Goal: Task Accomplishment & Management: Manage account settings

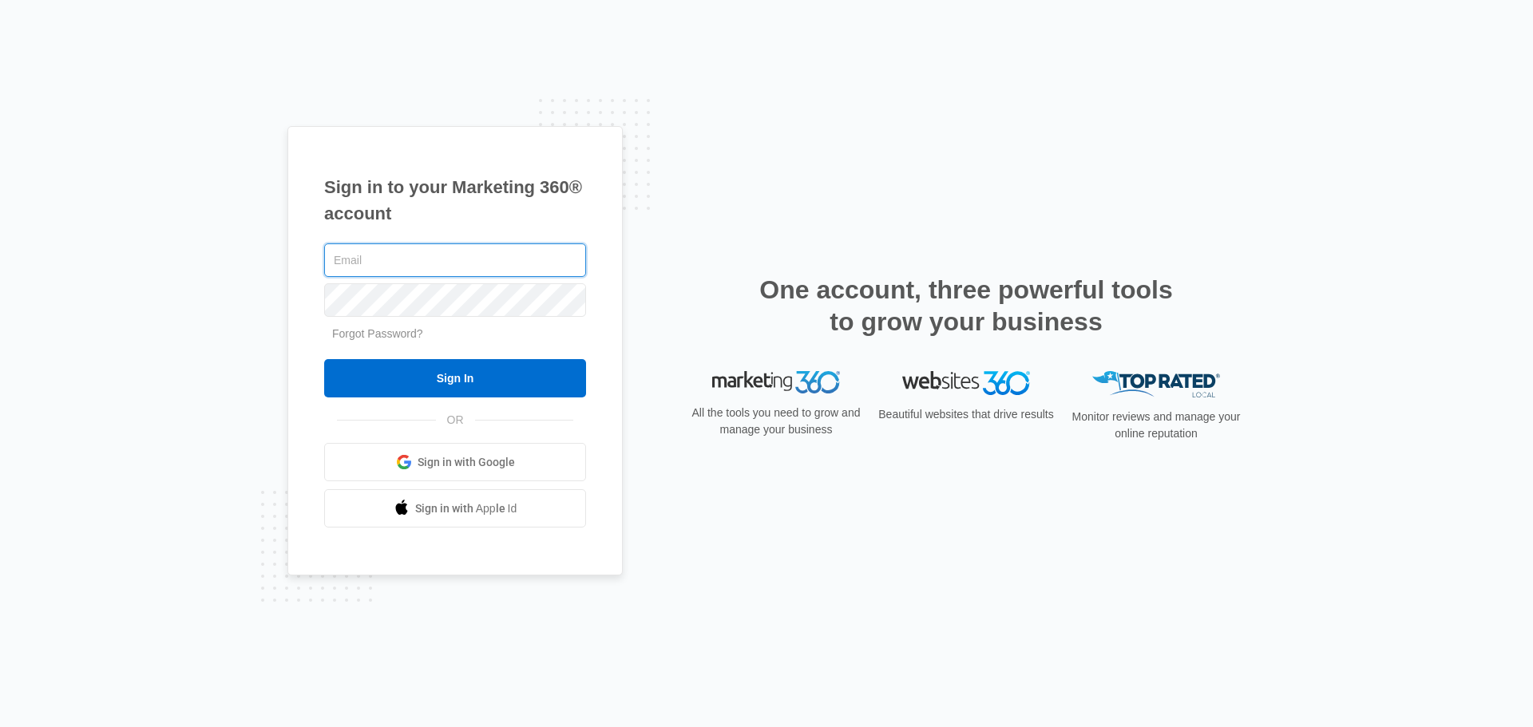
click at [401, 261] on input "text" at bounding box center [455, 261] width 262 height 34
paste input "web3betwss@gmail.com"
type input "web3betwss@gmail.com"
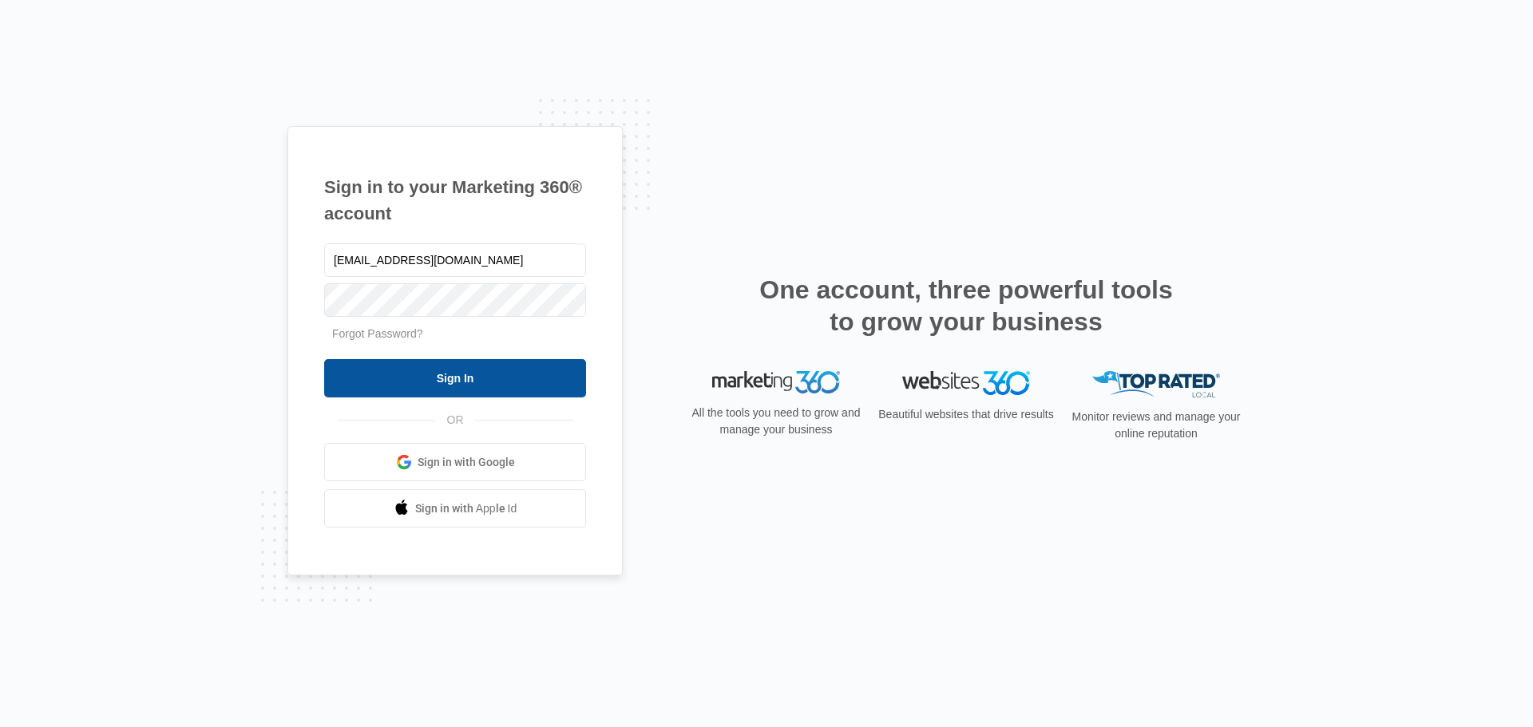
click at [405, 374] on input "Sign In" at bounding box center [455, 378] width 262 height 38
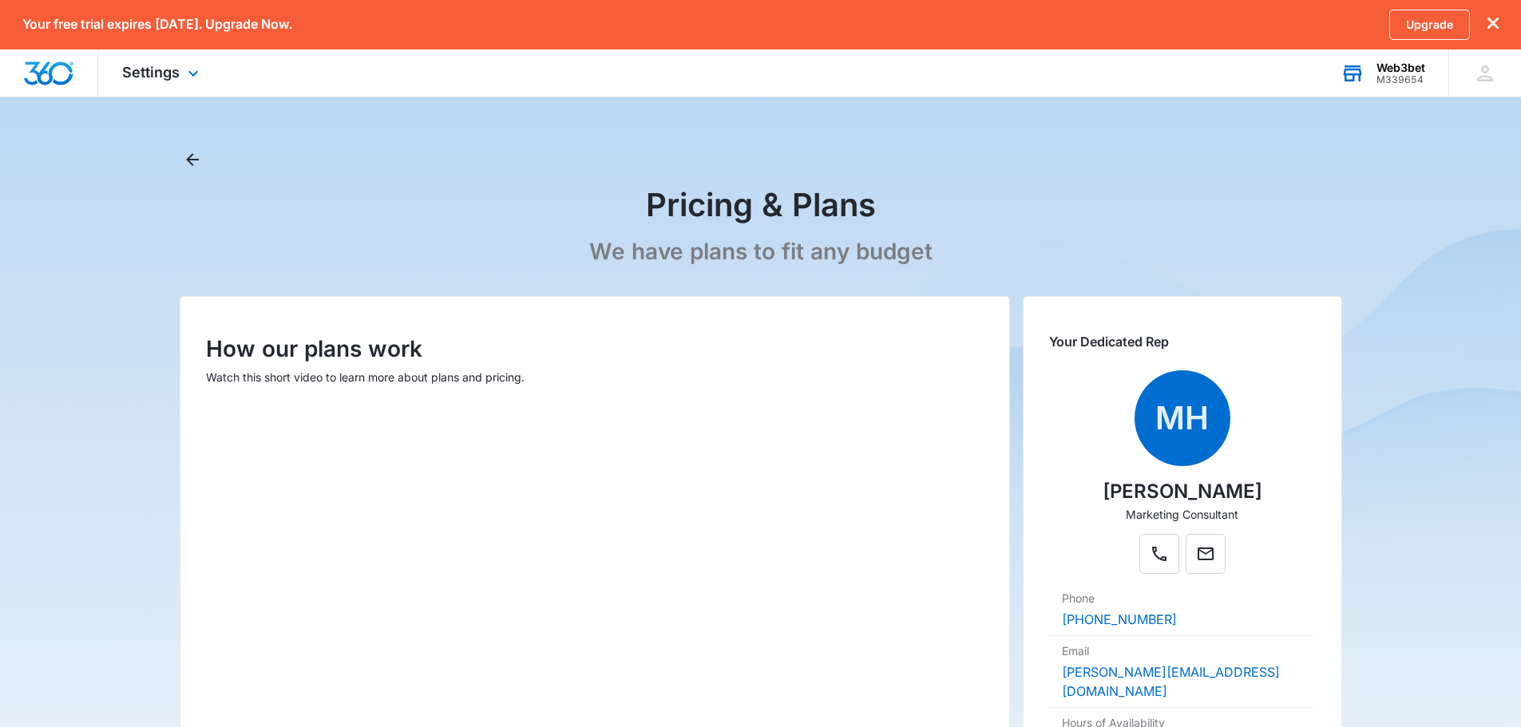
click at [1390, 74] on div "M339654" at bounding box center [1401, 79] width 49 height 11
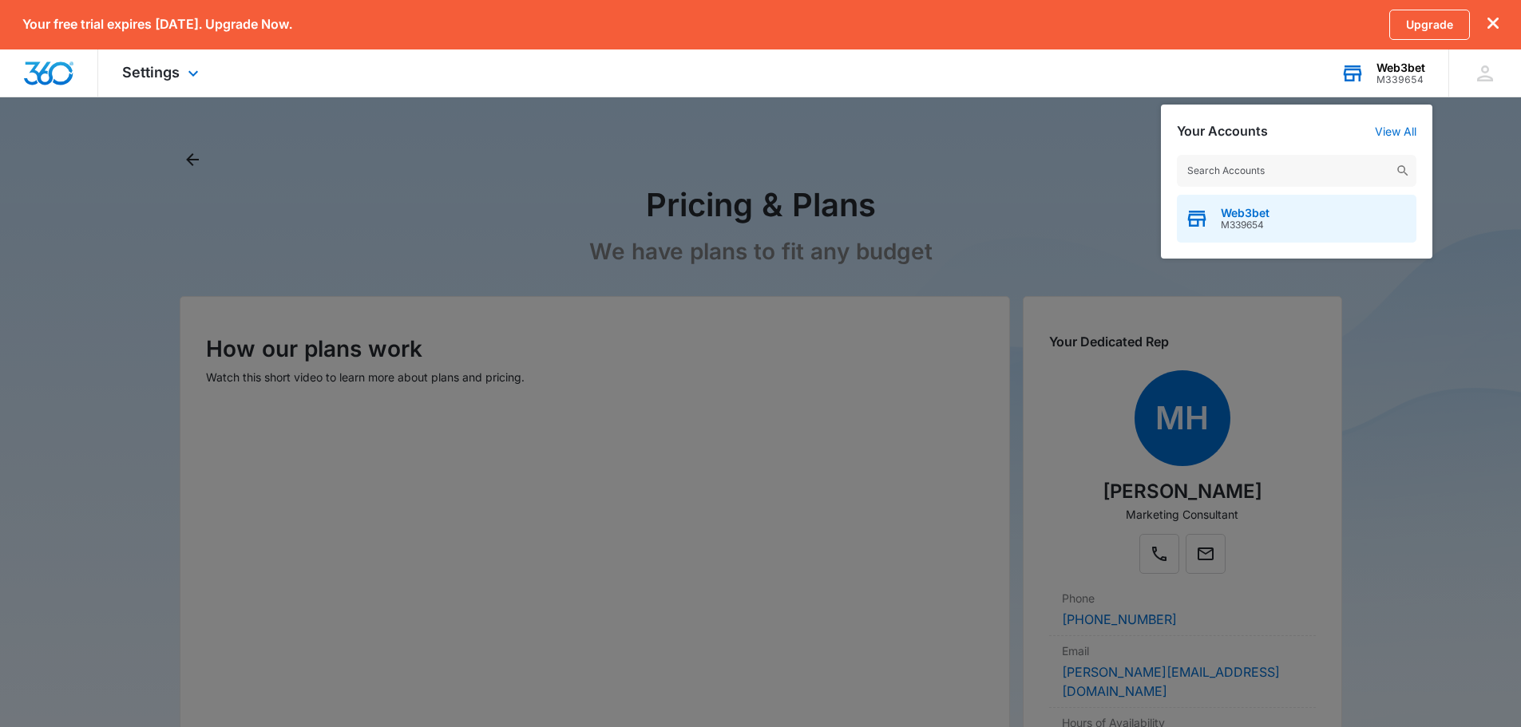
click at [1266, 224] on span "M339654" at bounding box center [1245, 225] width 49 height 11
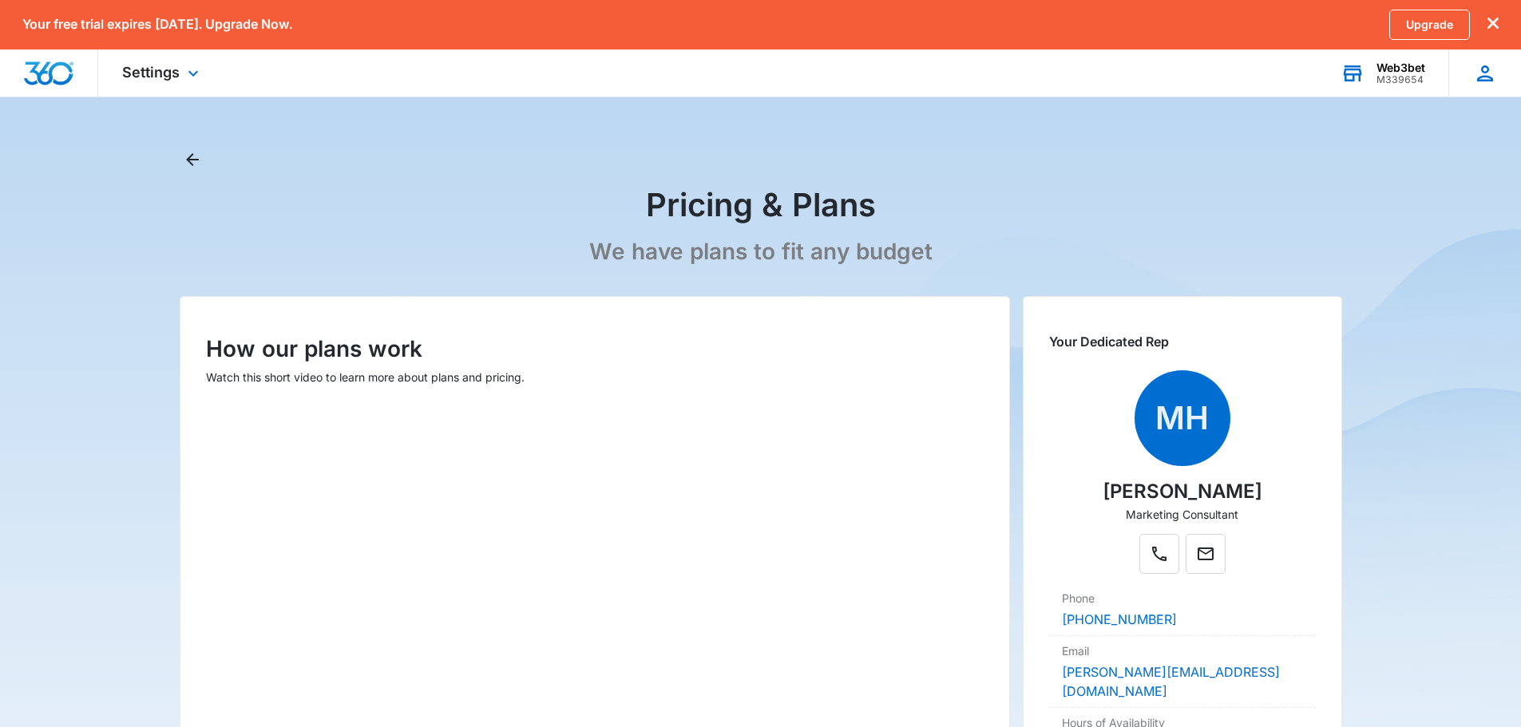
click at [1500, 78] on div "Wp Web3bet platform web3betwss@gmail.com My Profile Notifications Support Logou…" at bounding box center [1484, 73] width 73 height 47
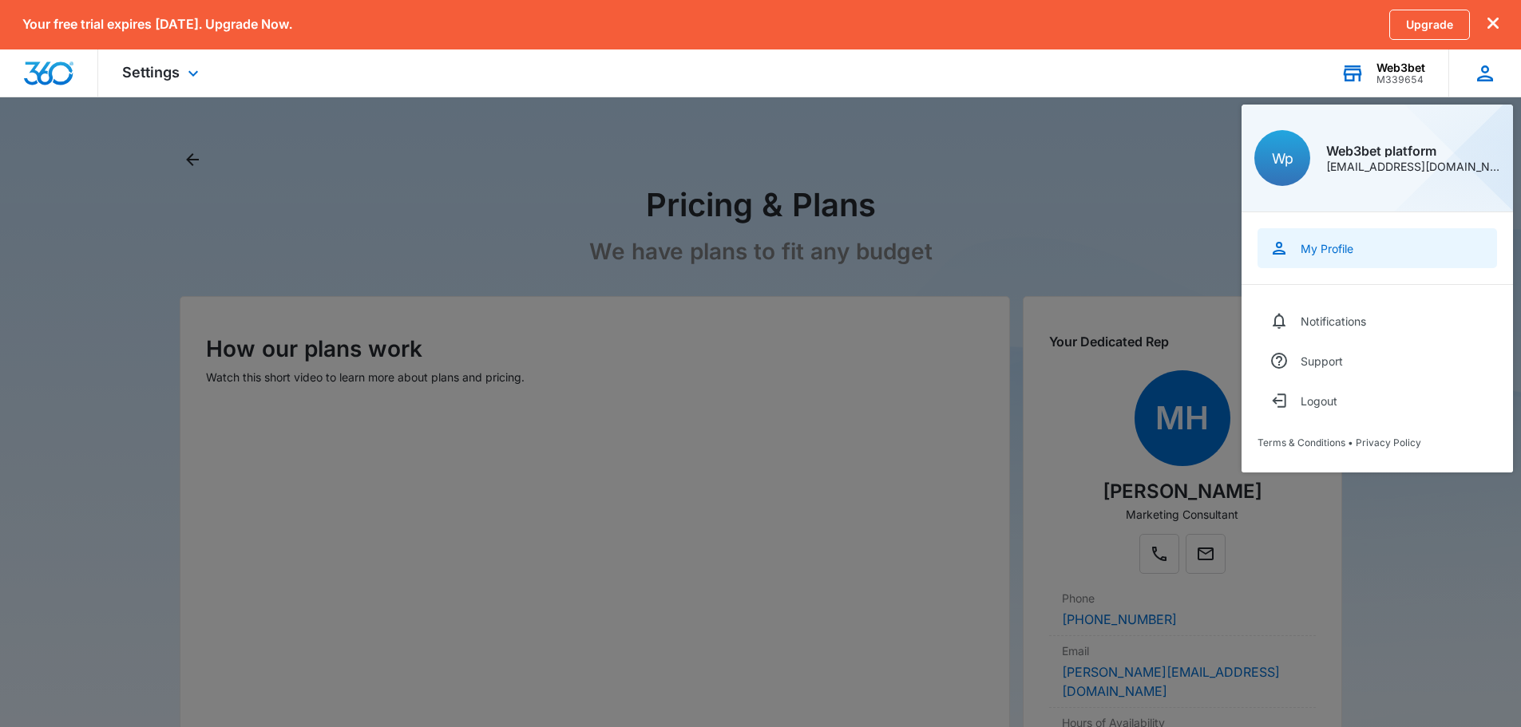
click at [1340, 248] on div "My Profile" at bounding box center [1327, 249] width 53 height 14
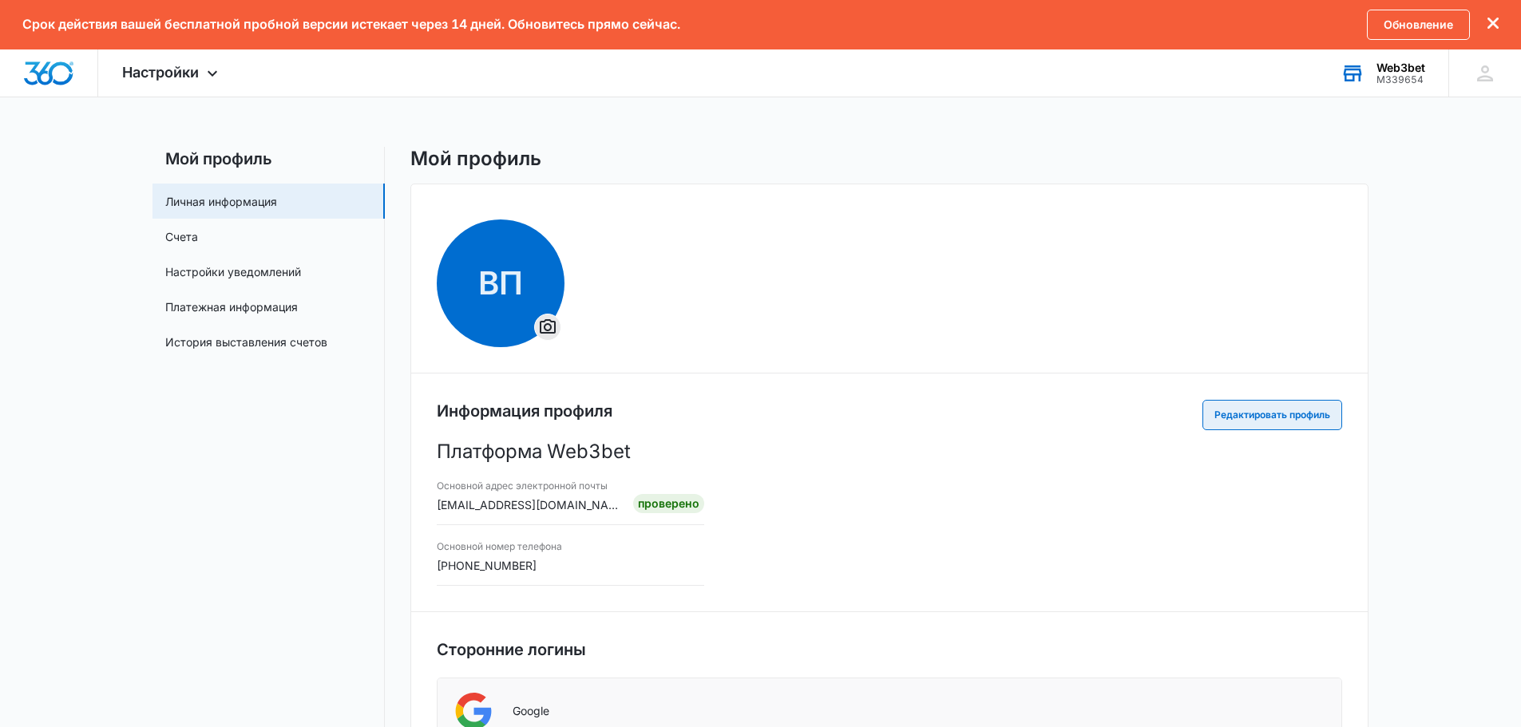
click at [1242, 410] on font "Редактировать профиль" at bounding box center [1272, 415] width 116 height 12
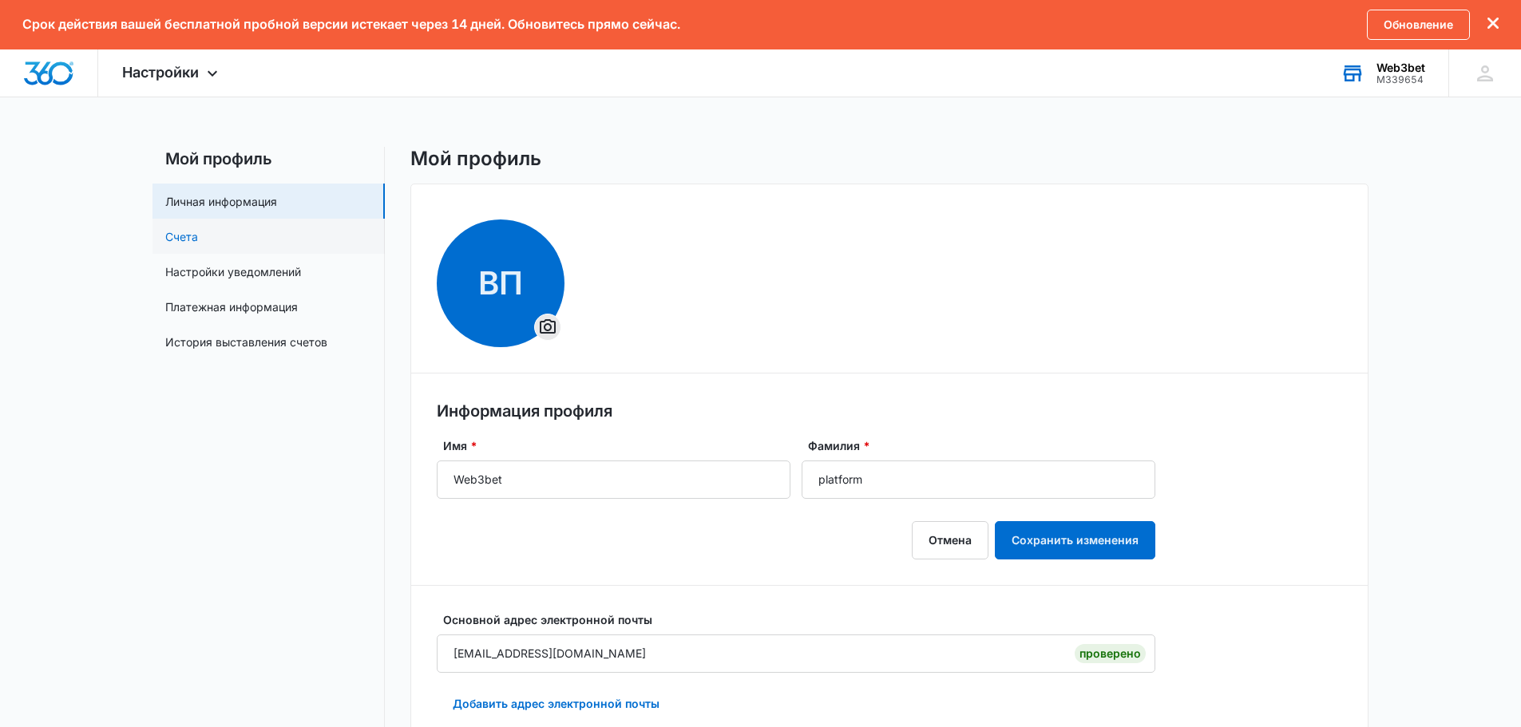
click at [198, 237] on link "Счета" at bounding box center [181, 236] width 33 height 17
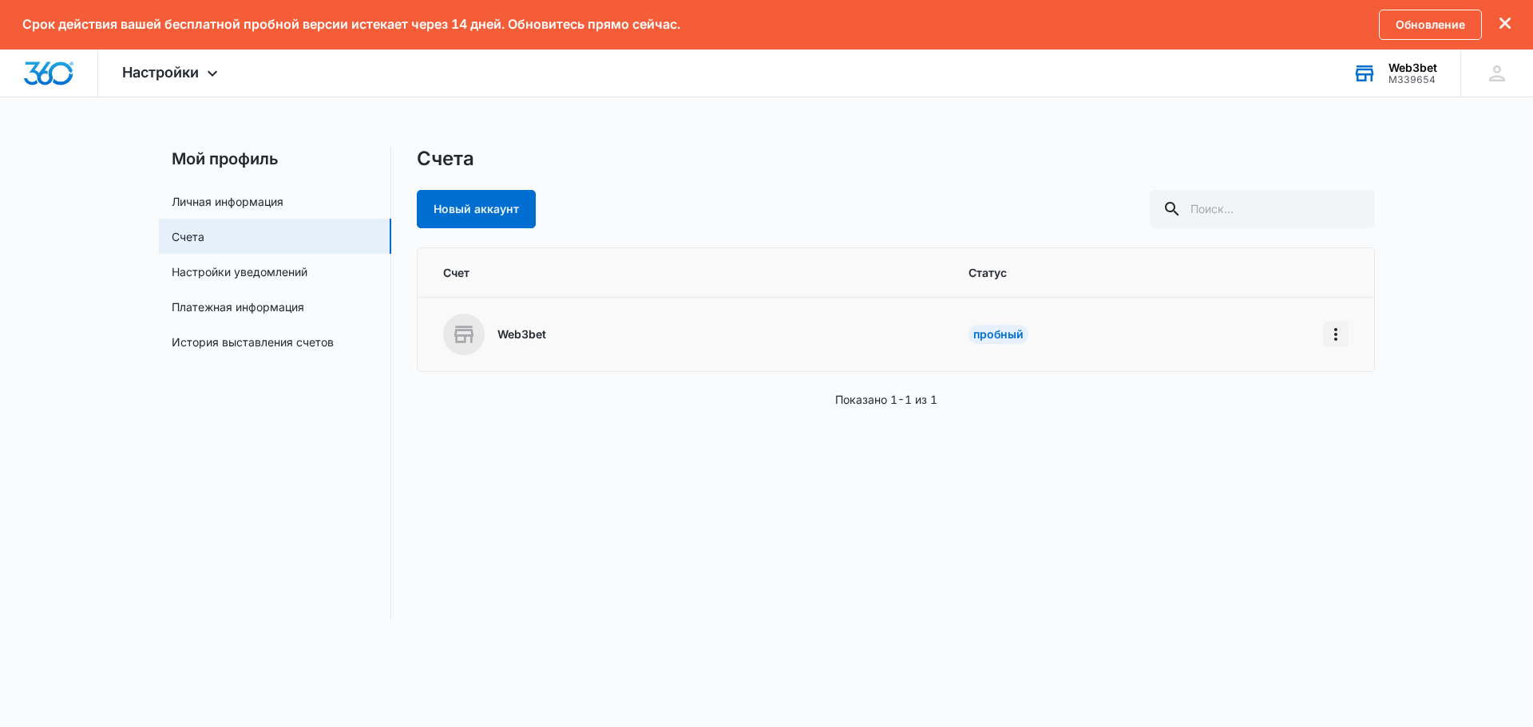
click at [1341, 333] on icon "Дом" at bounding box center [1335, 334] width 19 height 19
click at [1393, 372] on font "Перейти к панели инструментов" at bounding box center [1432, 379] width 179 height 14
